Goal: Transaction & Acquisition: Purchase product/service

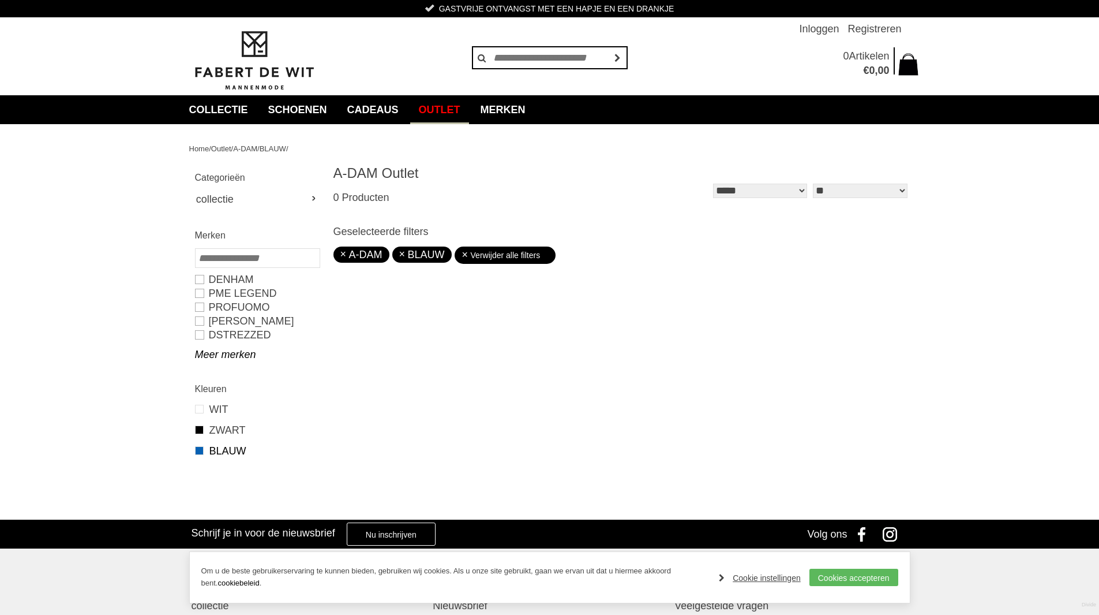
click at [405, 252] on link "BLAUW" at bounding box center [422, 255] width 46 height 12
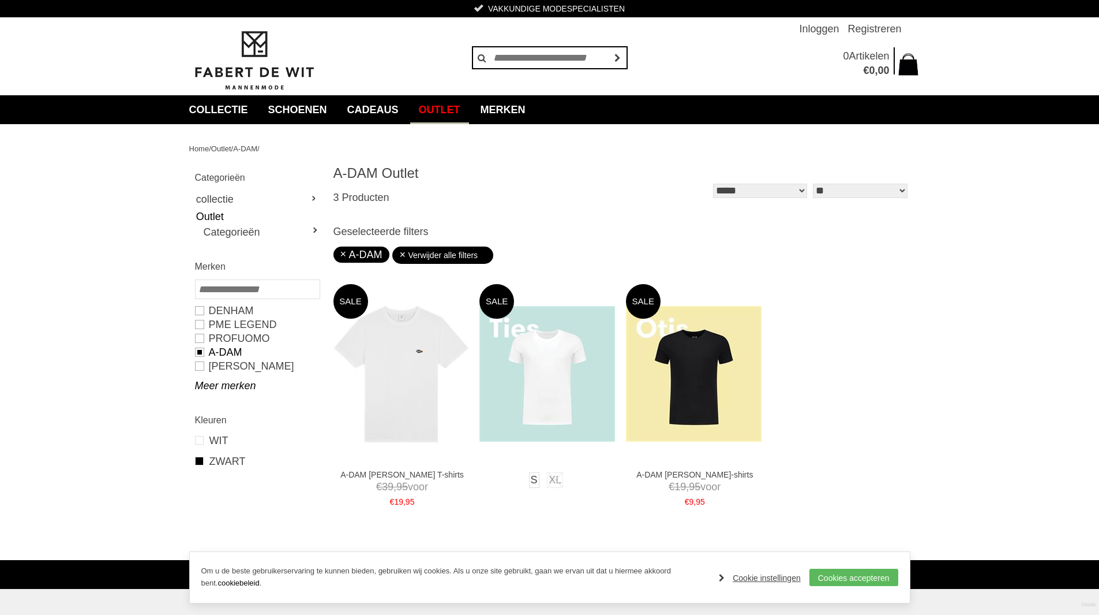
click at [557, 476] on li "XL" at bounding box center [555, 479] width 16 height 14
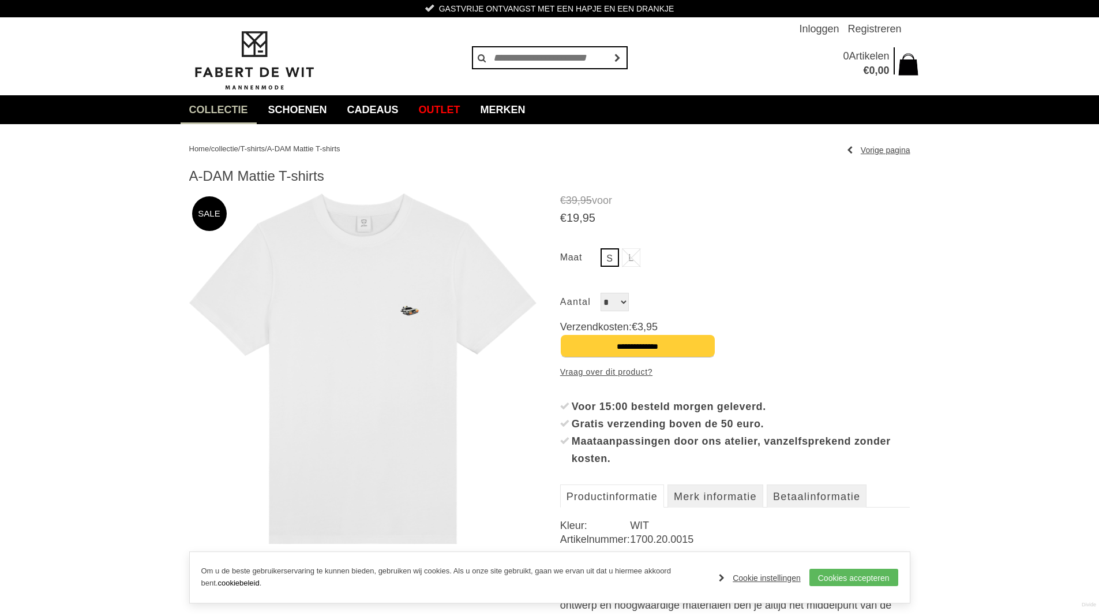
click at [633, 259] on li "L" at bounding box center [631, 257] width 18 height 18
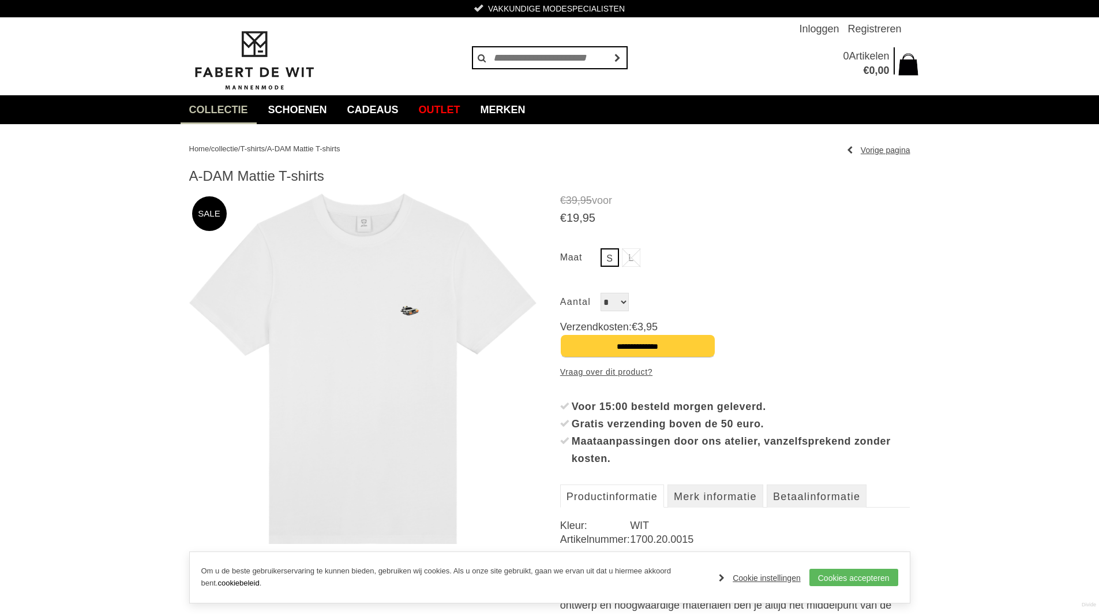
click at [633, 259] on li "L" at bounding box center [631, 257] width 18 height 18
click at [634, 259] on li "L" at bounding box center [631, 257] width 18 height 18
click at [630, 261] on li "L" at bounding box center [631, 257] width 18 height 18
